Goal: Information Seeking & Learning: Learn about a topic

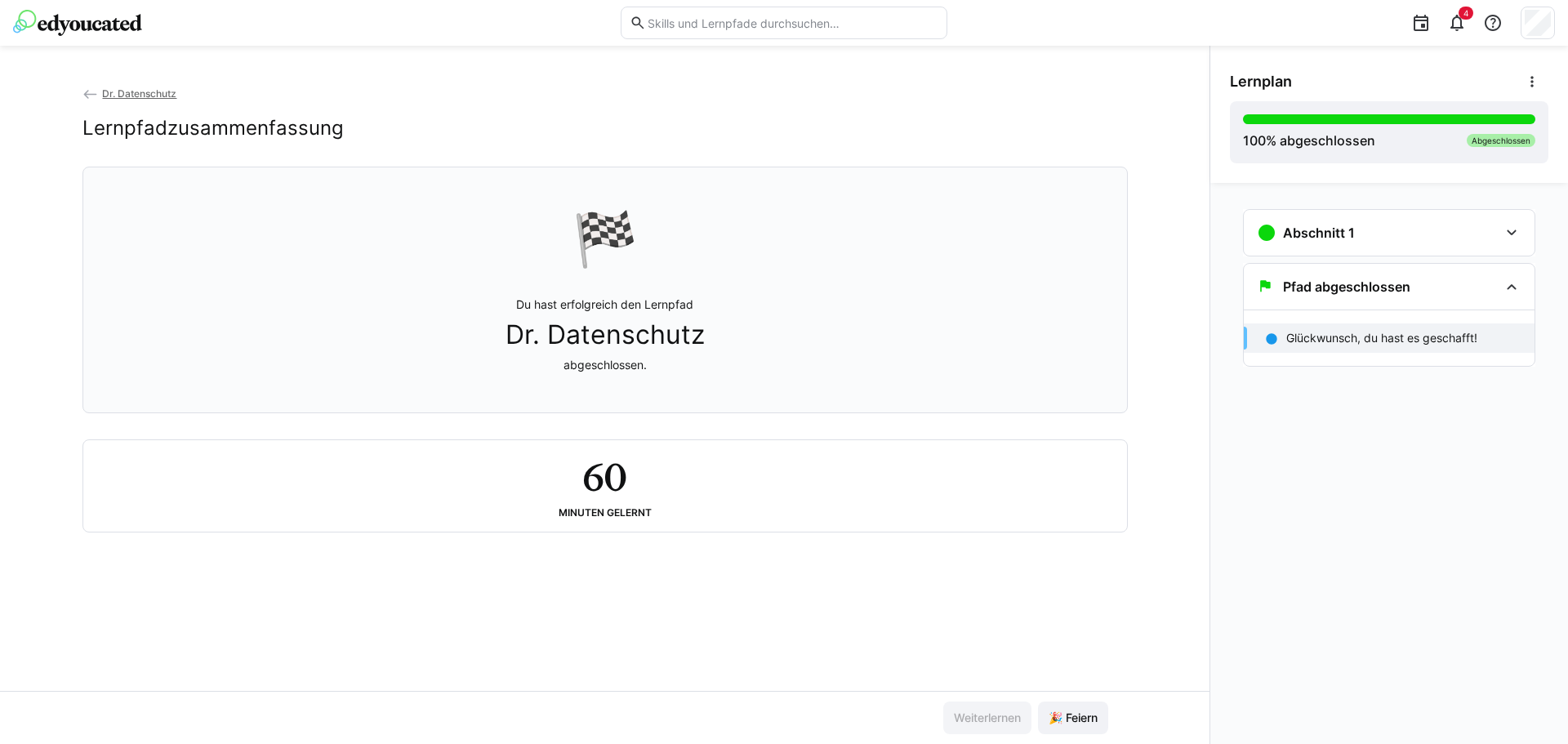
click at [71, 19] on img at bounding box center [77, 23] width 129 height 26
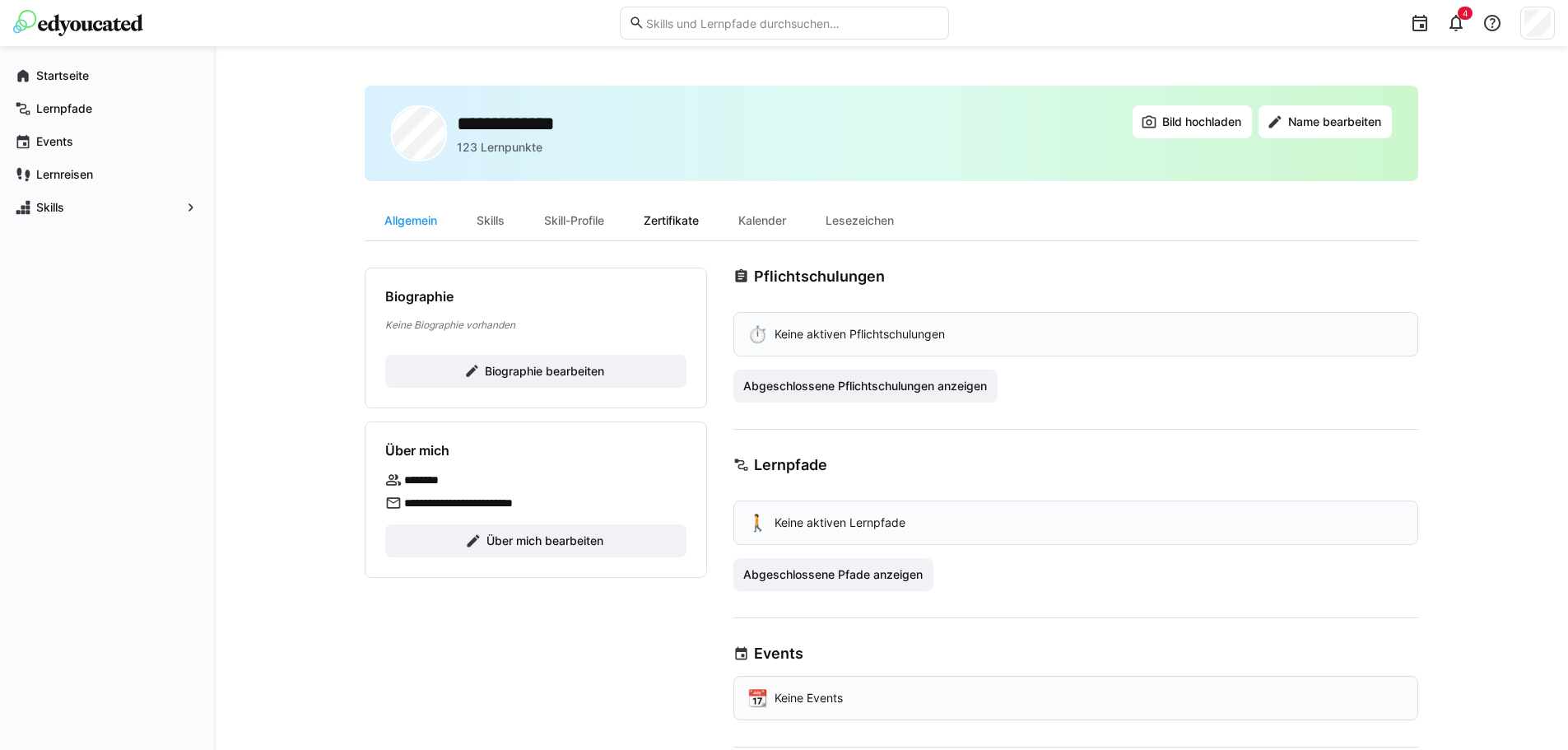
click at [680, 224] on div "Zertifikate" at bounding box center [671, 220] width 95 height 40
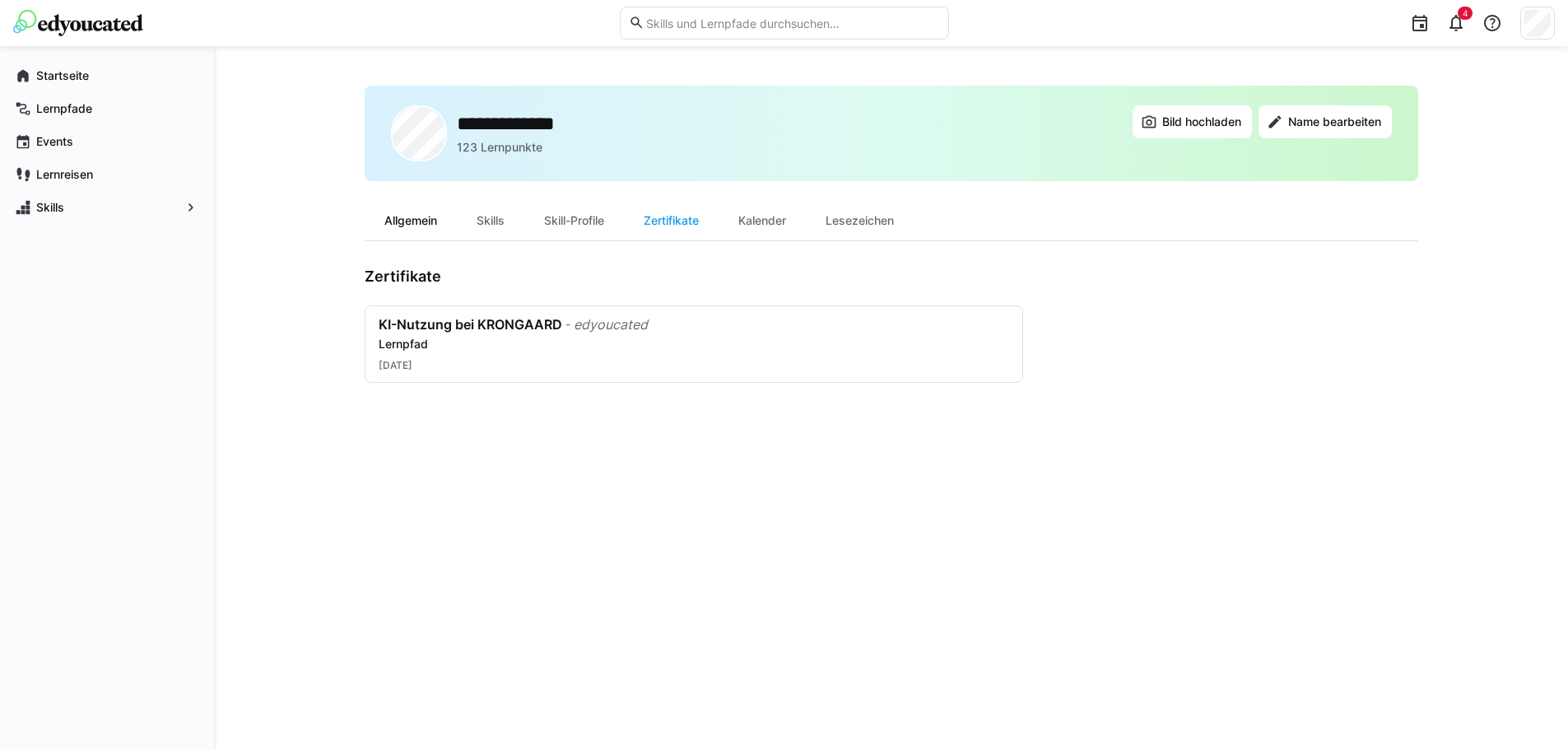
click at [398, 214] on div "Allgemein" at bounding box center [410, 220] width 92 height 40
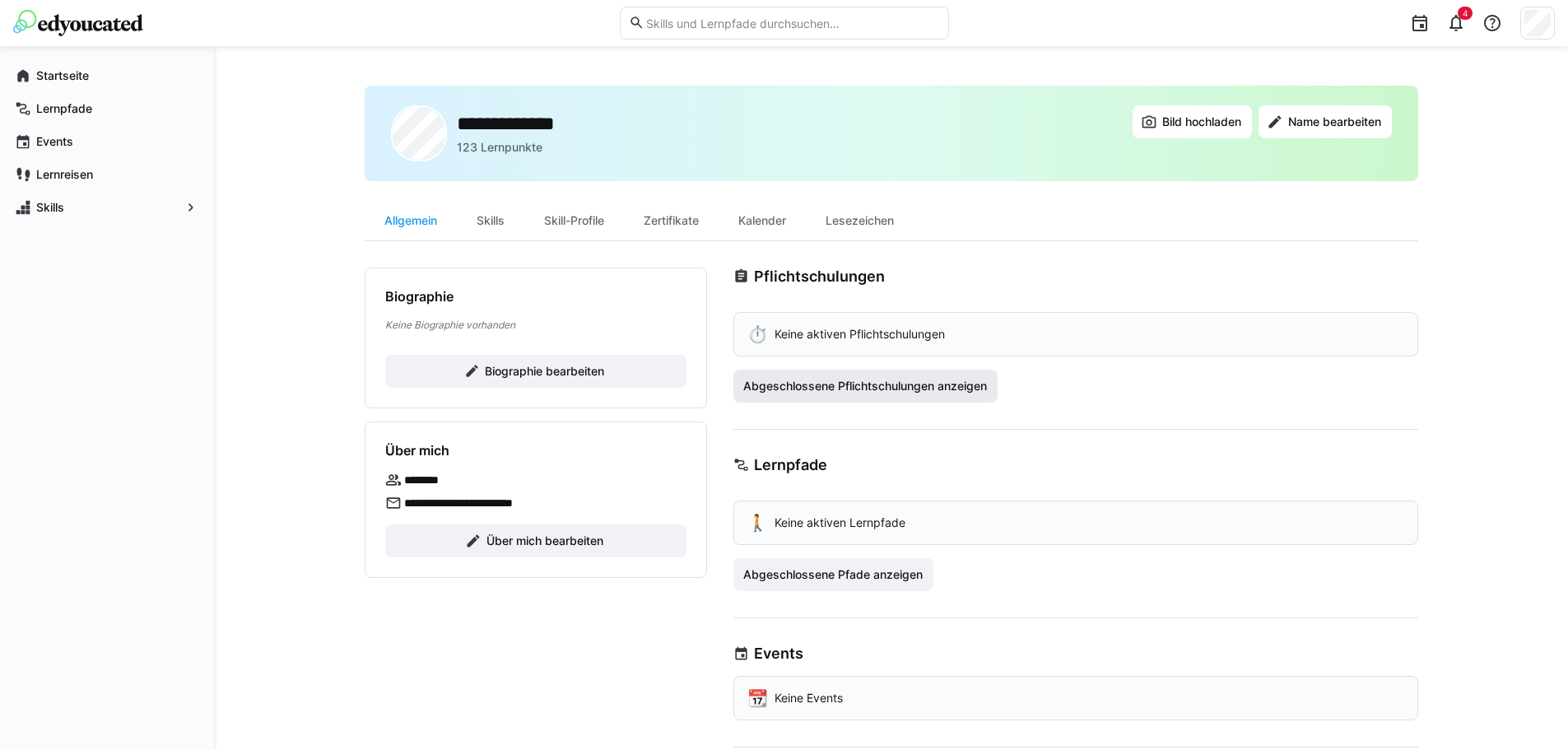
click at [883, 387] on span "Abgeschlossene Pflichtschulungen anzeigen" at bounding box center [864, 386] width 248 height 17
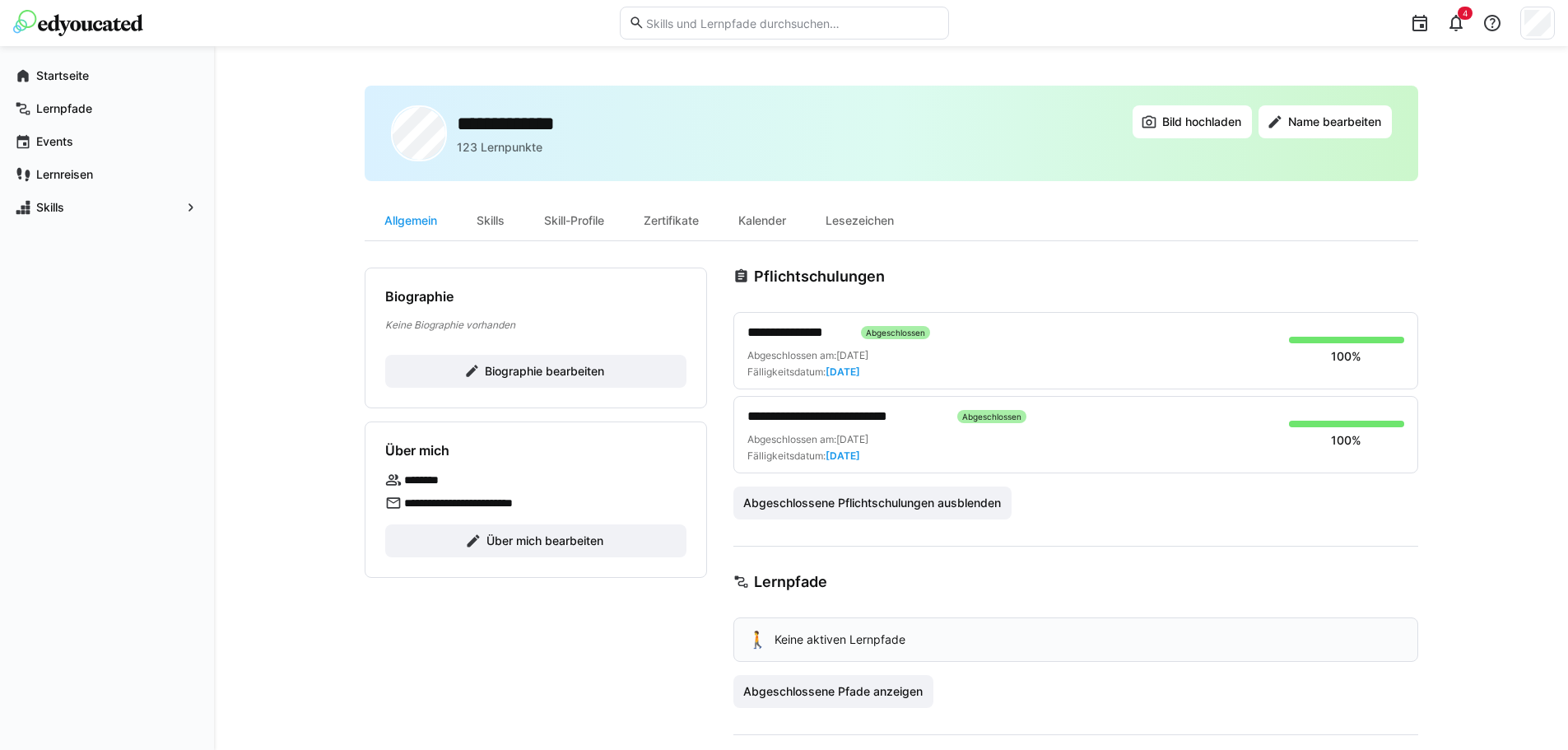
click at [696, 4] on div at bounding box center [784, 23] width 329 height 46
click at [689, 21] on input "text" at bounding box center [791, 23] width 294 height 15
type input "einführung in die ki"
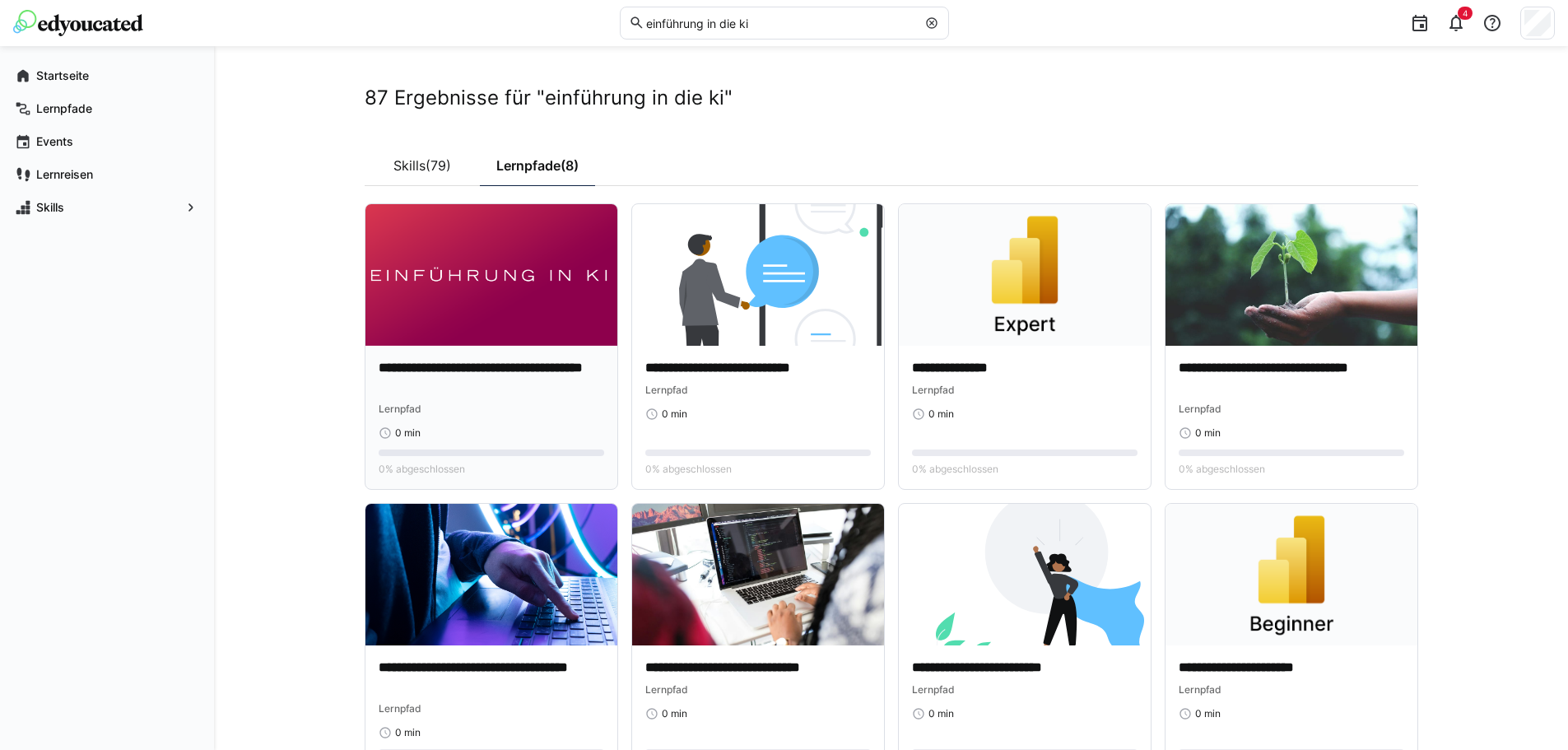
click at [483, 394] on p "**********" at bounding box center [491, 378] width 225 height 38
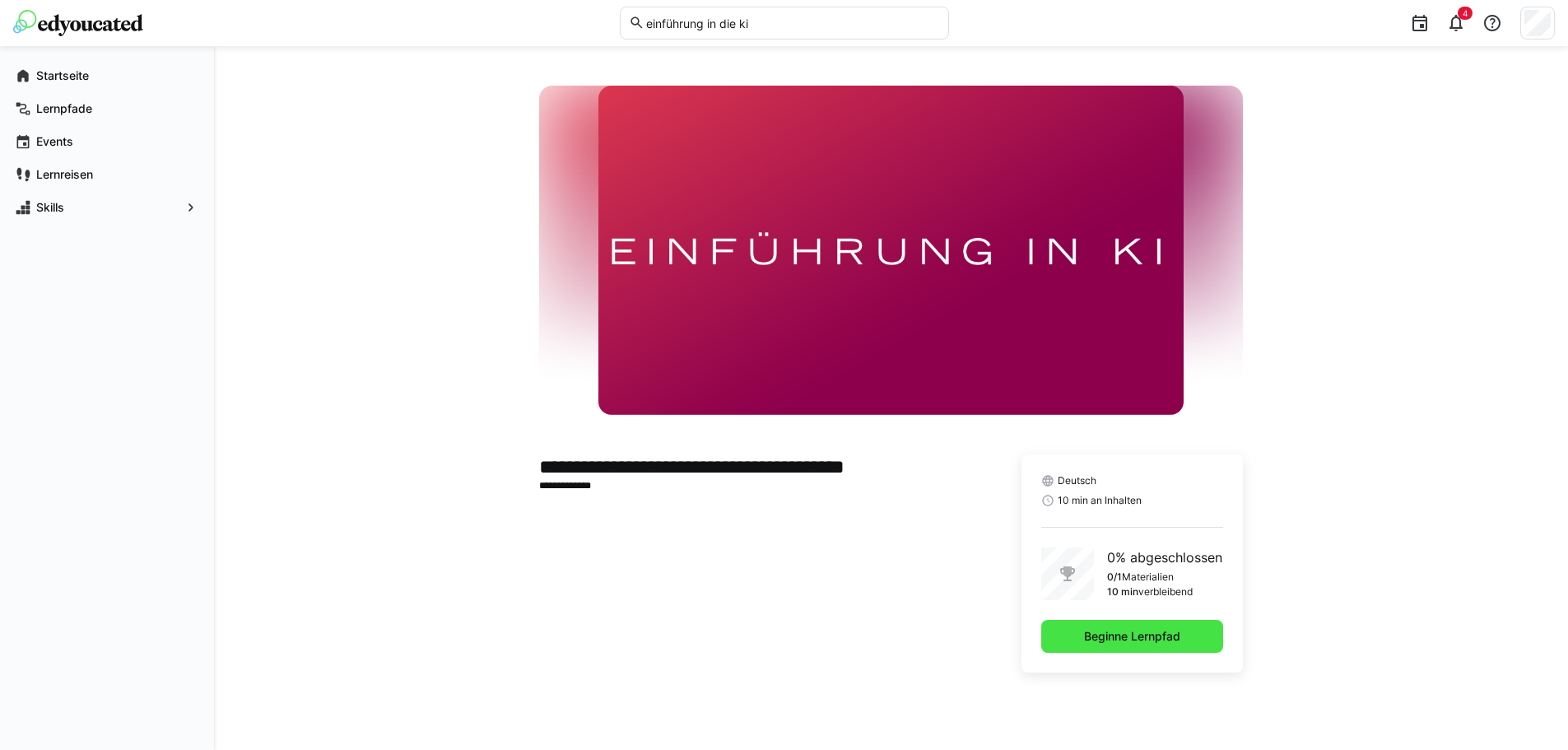
click at [1095, 637] on span "Beginne Lernpfad" at bounding box center [1131, 636] width 102 height 17
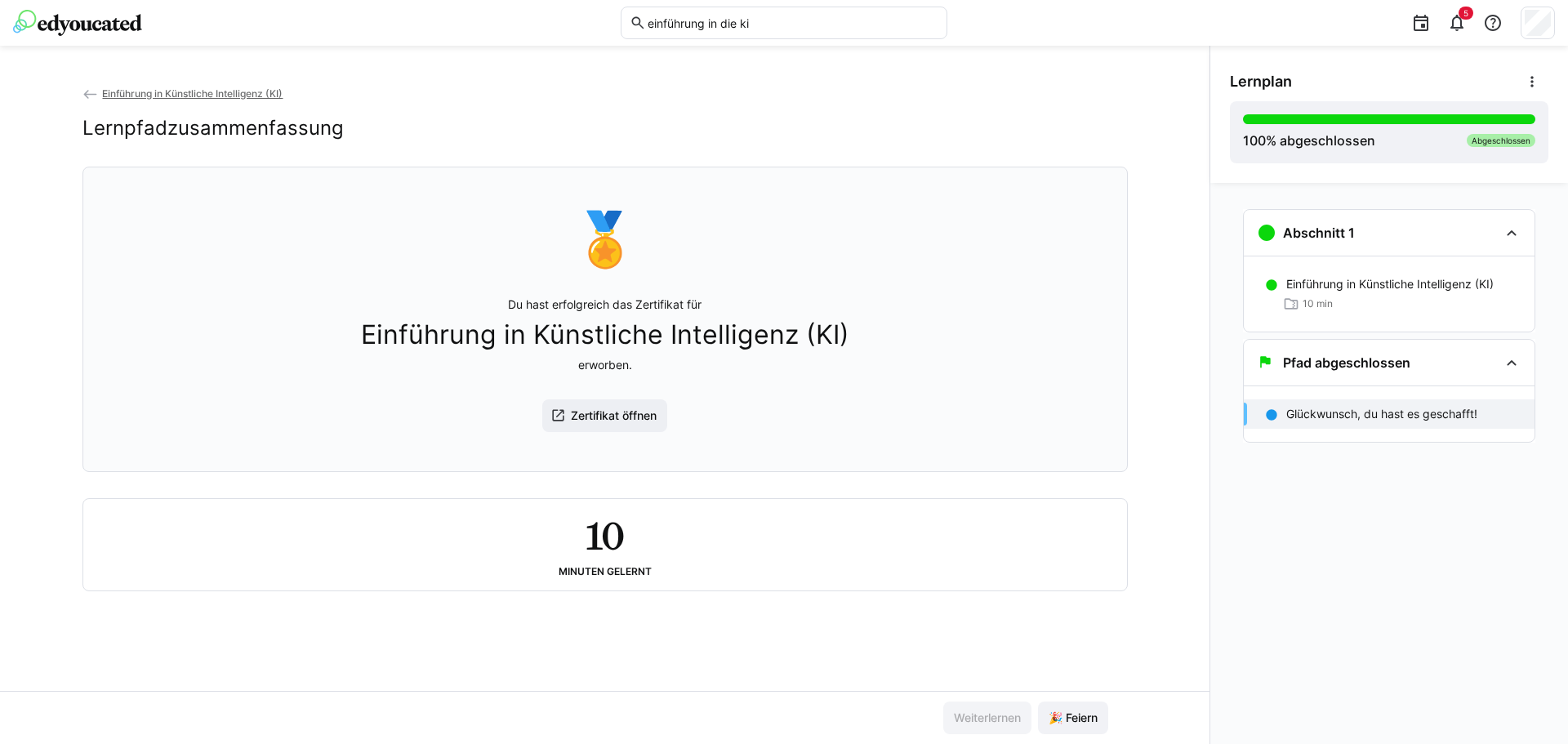
click at [112, 37] on div "einführung in die ki 5" at bounding box center [784, 23] width 1542 height 46
click at [115, 32] on img at bounding box center [77, 23] width 129 height 26
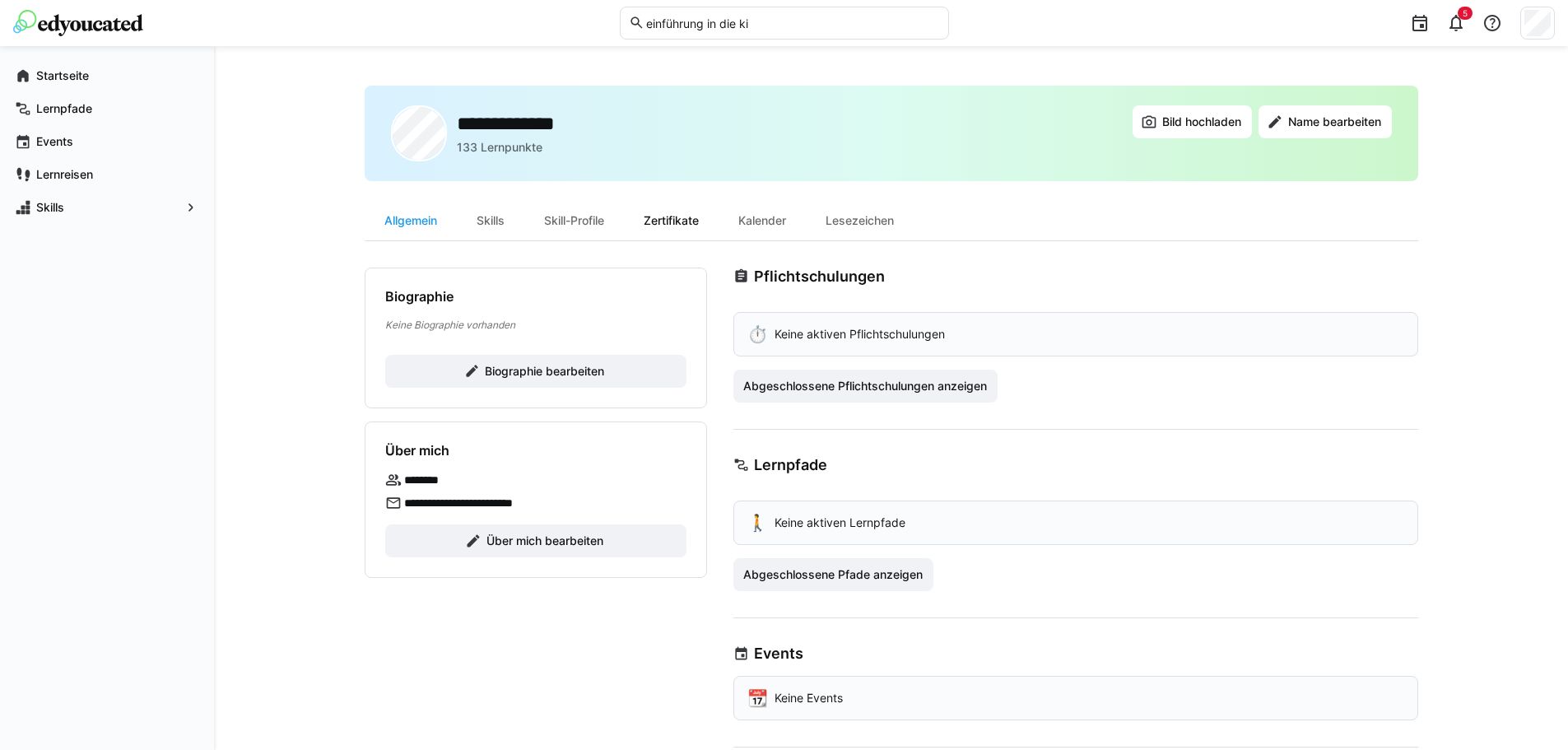
click at [686, 223] on div "Zertifikate" at bounding box center [671, 220] width 95 height 40
click at [393, 216] on div "Allgemein" at bounding box center [410, 220] width 92 height 40
click at [660, 213] on div "Zertifikate" at bounding box center [671, 220] width 95 height 40
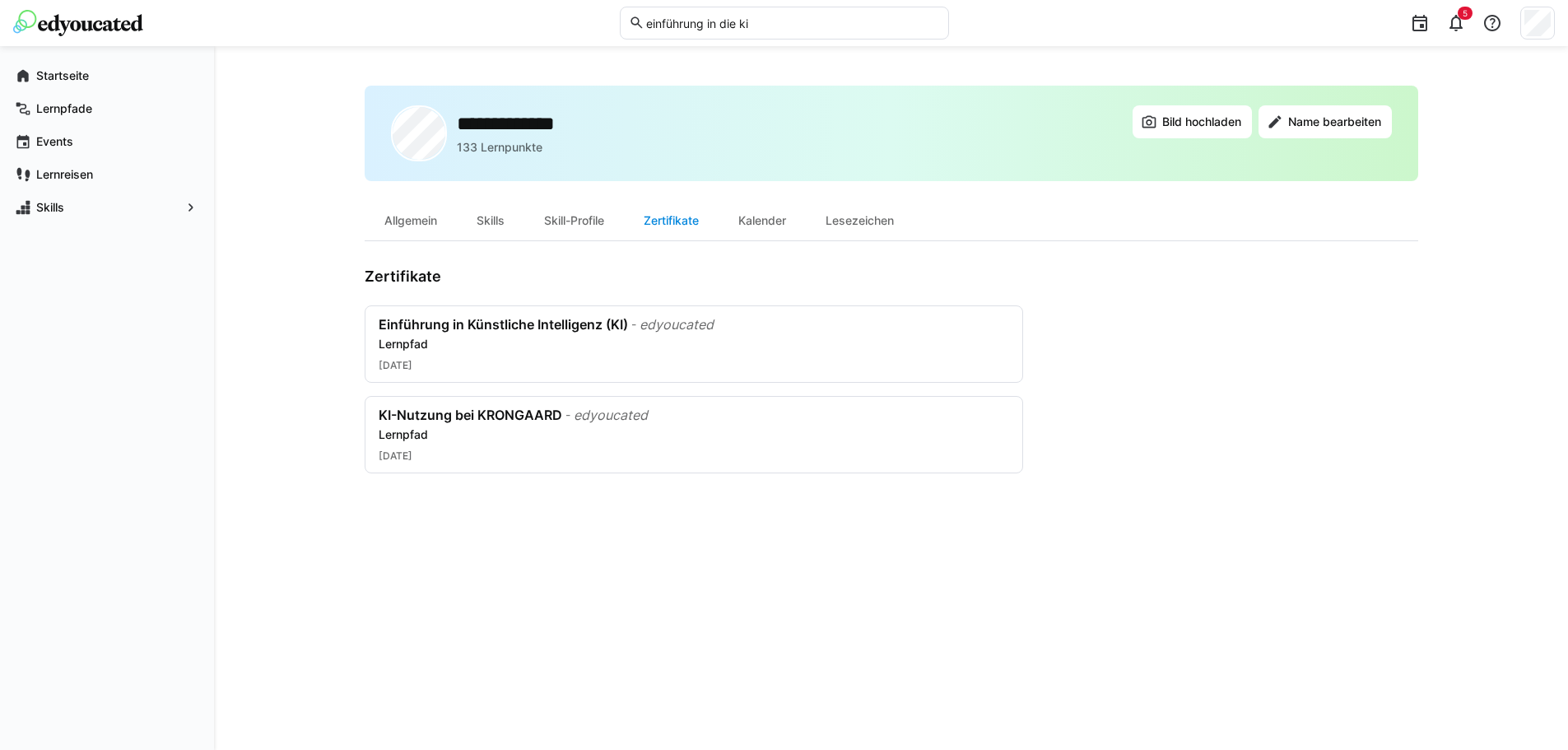
click at [629, 226] on div "Zertifikate" at bounding box center [671, 220] width 95 height 40
click at [494, 227] on div "Skills" at bounding box center [491, 220] width 67 height 40
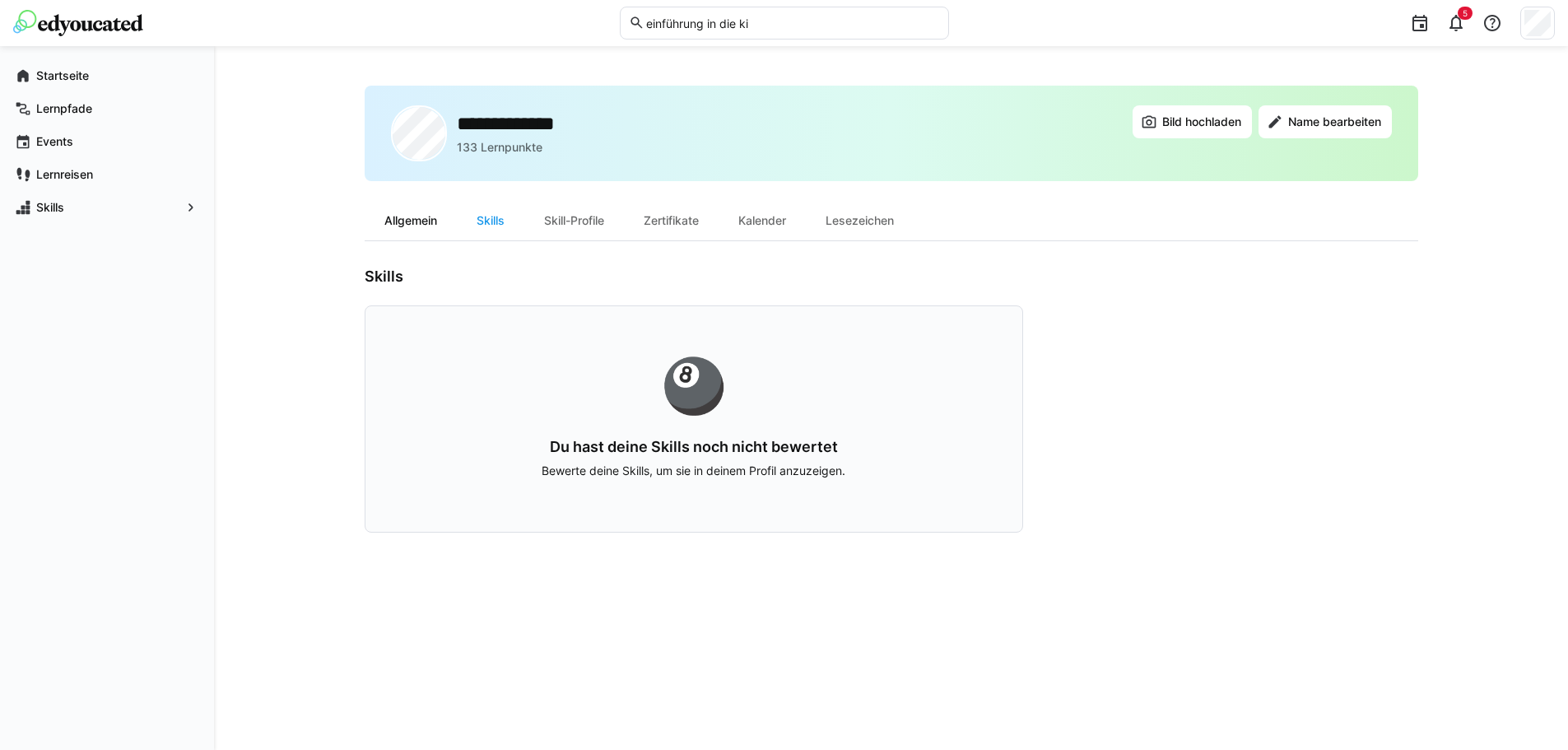
click at [424, 220] on div "Allgemein" at bounding box center [410, 220] width 92 height 40
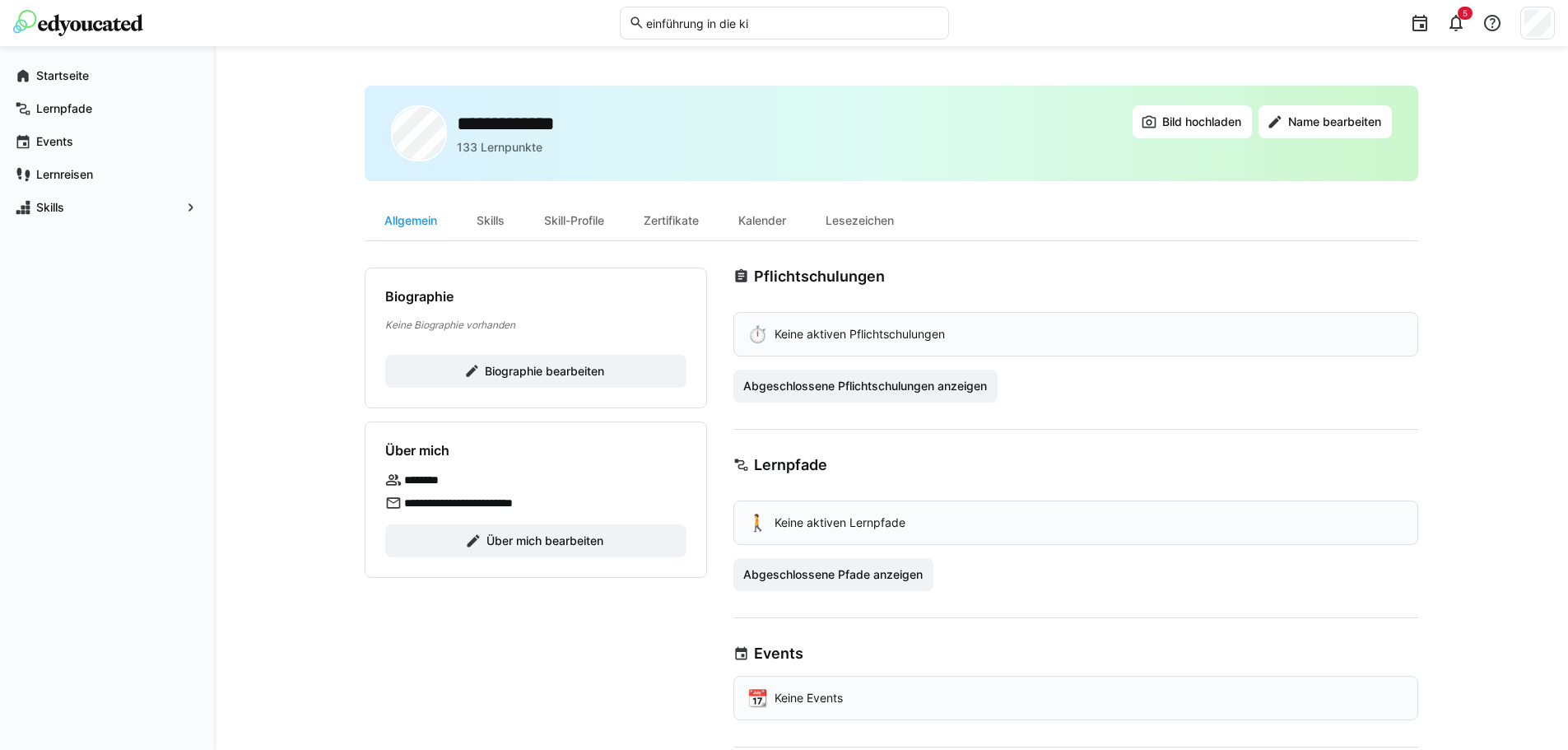
scroll to position [139, 0]
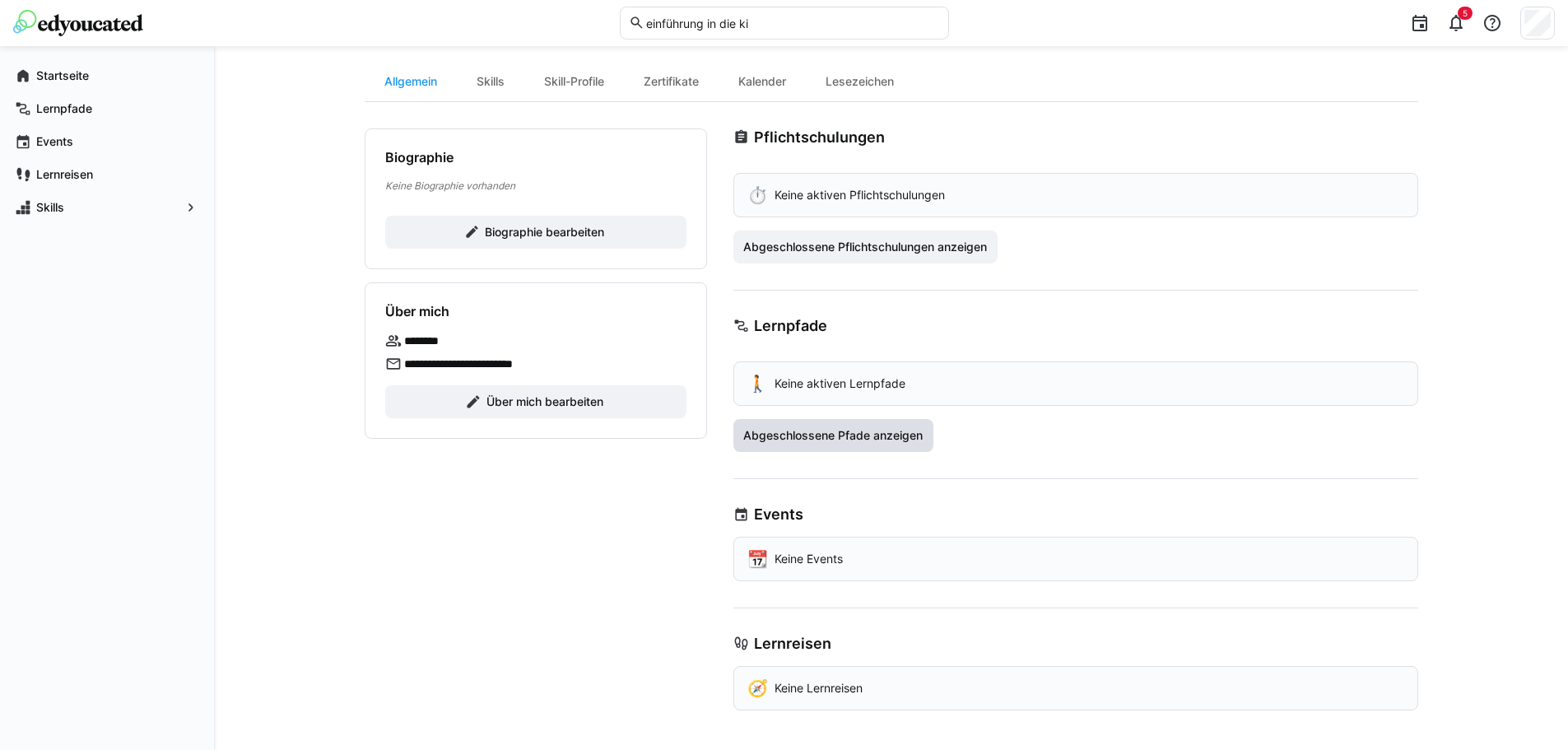
click at [838, 433] on span "Abgeschlossene Pfade anzeigen" at bounding box center [833, 435] width 185 height 17
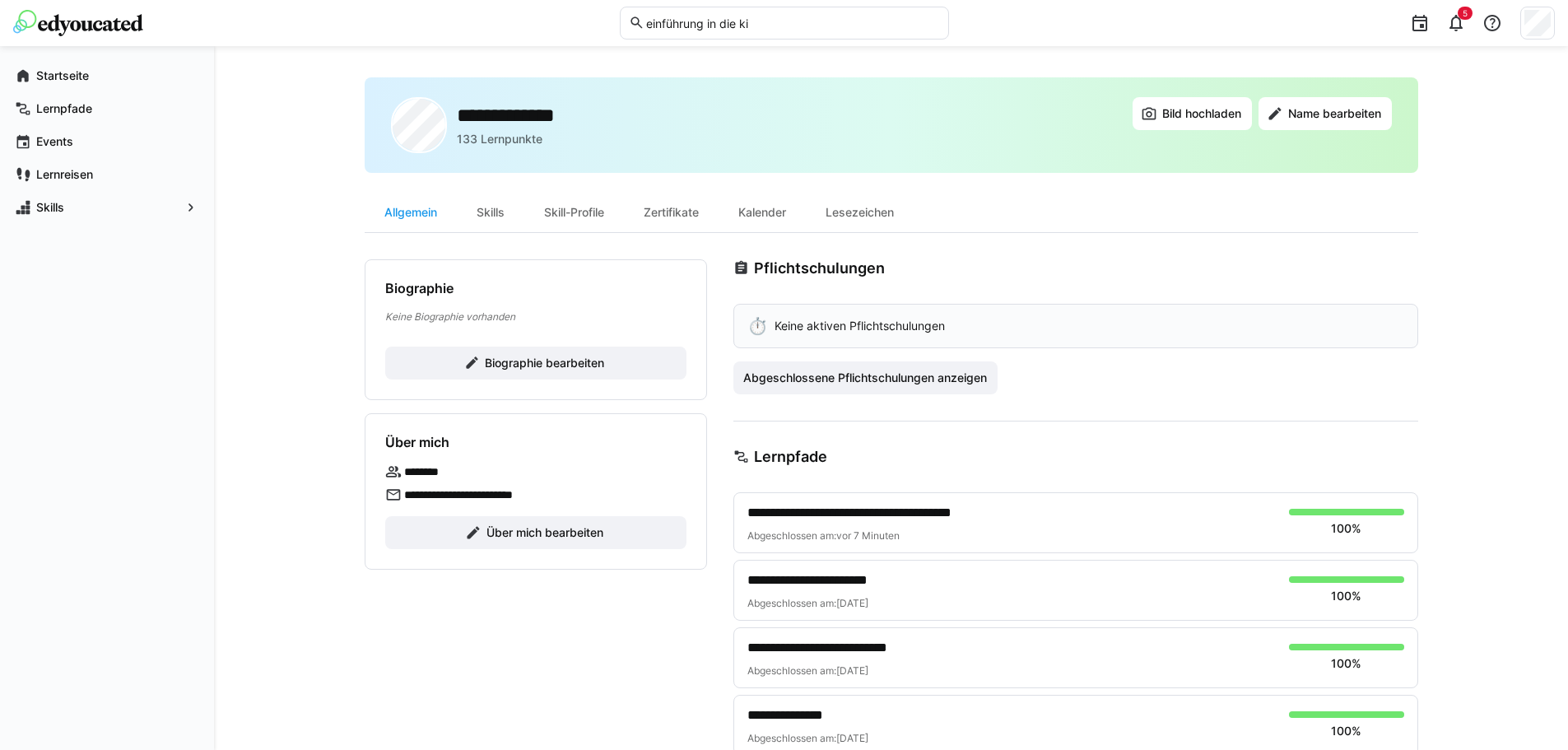
scroll to position [0, 0]
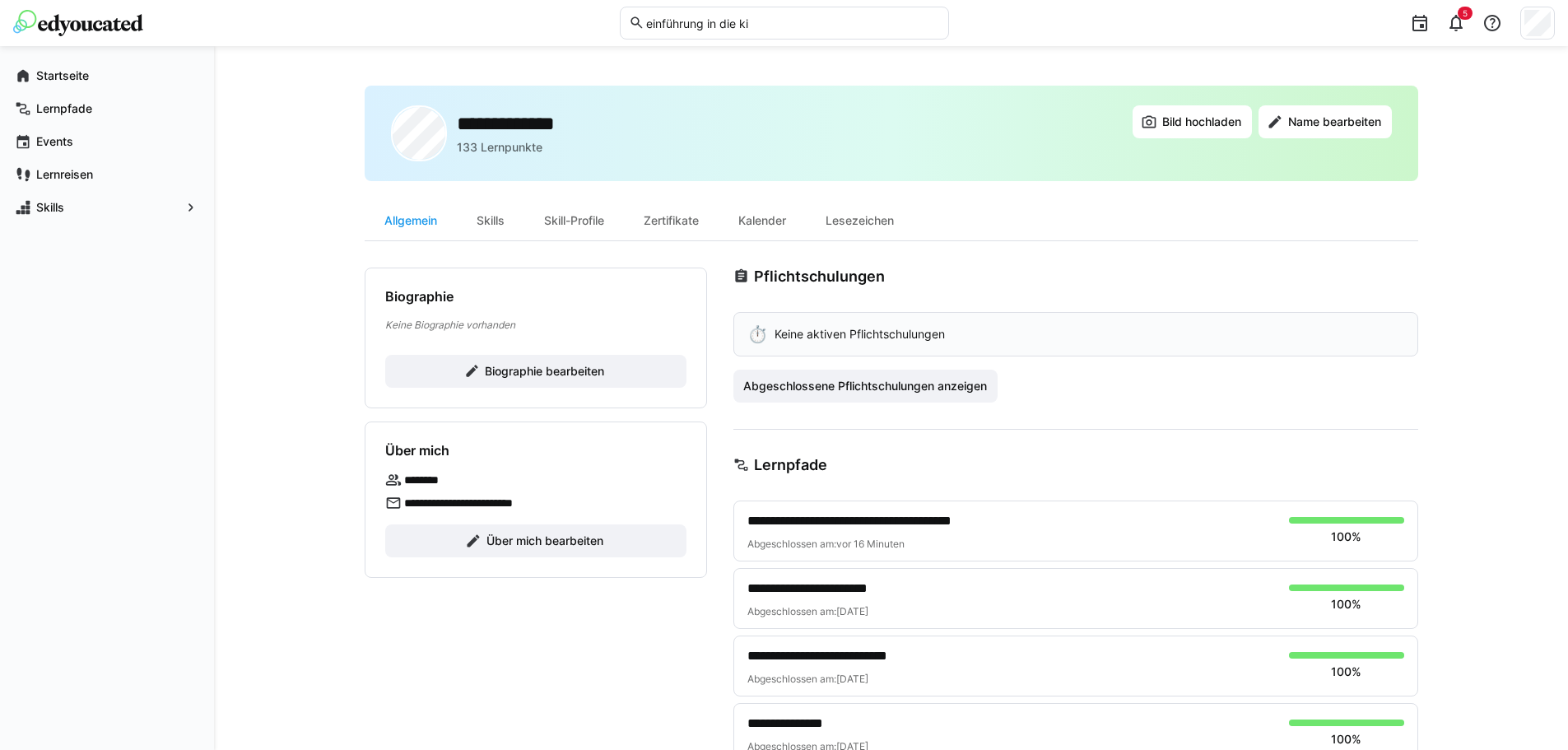
click at [87, 32] on img at bounding box center [78, 23] width 130 height 27
